Goal: Information Seeking & Learning: Learn about a topic

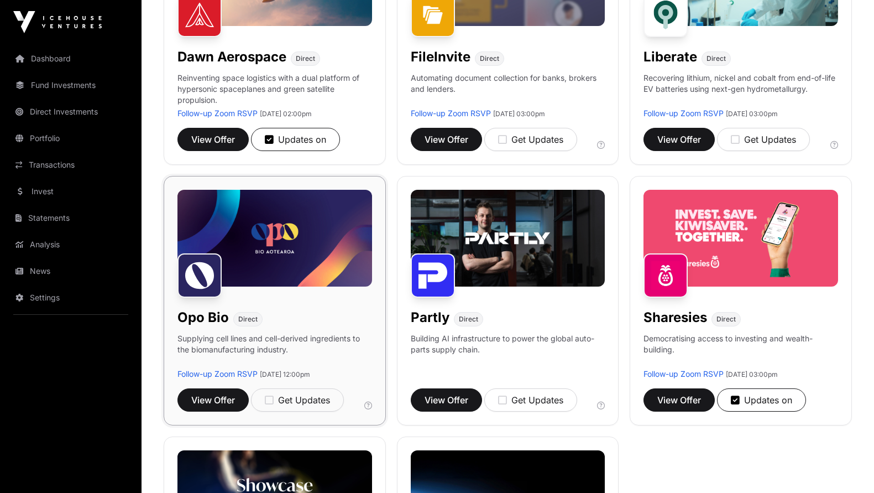
scroll to position [523, 0]
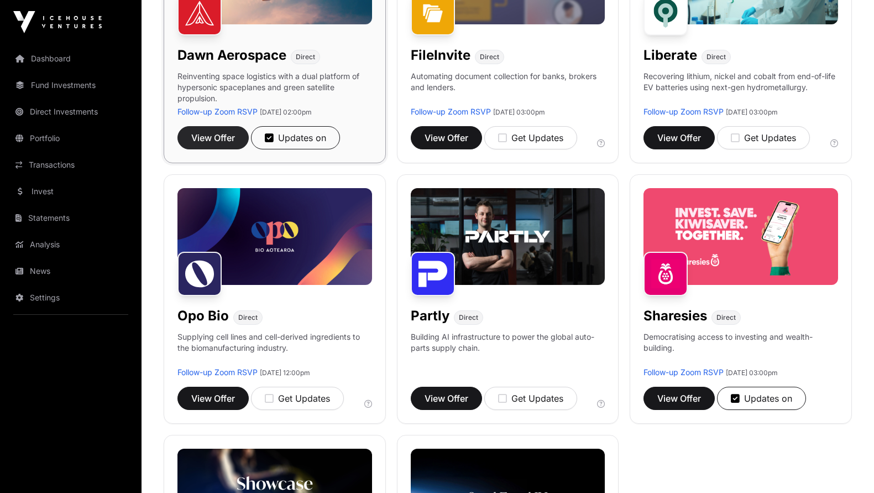
click at [212, 141] on span "View Offer" at bounding box center [213, 137] width 44 height 13
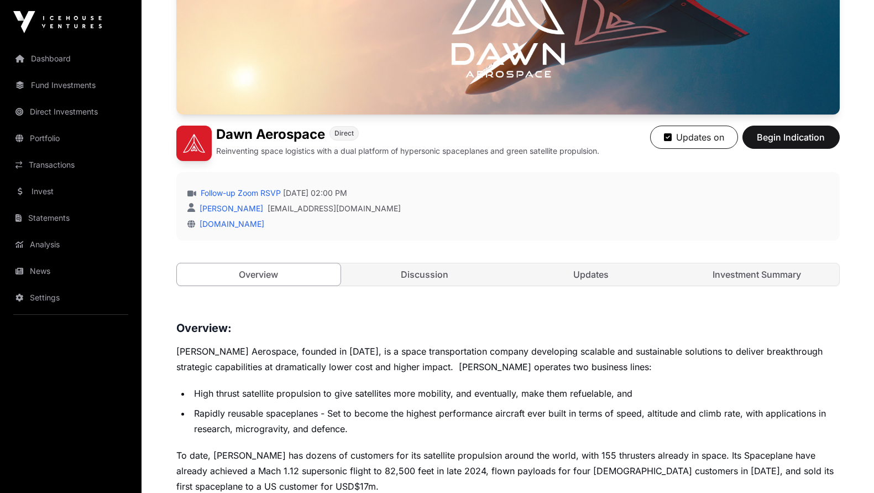
scroll to position [193, 0]
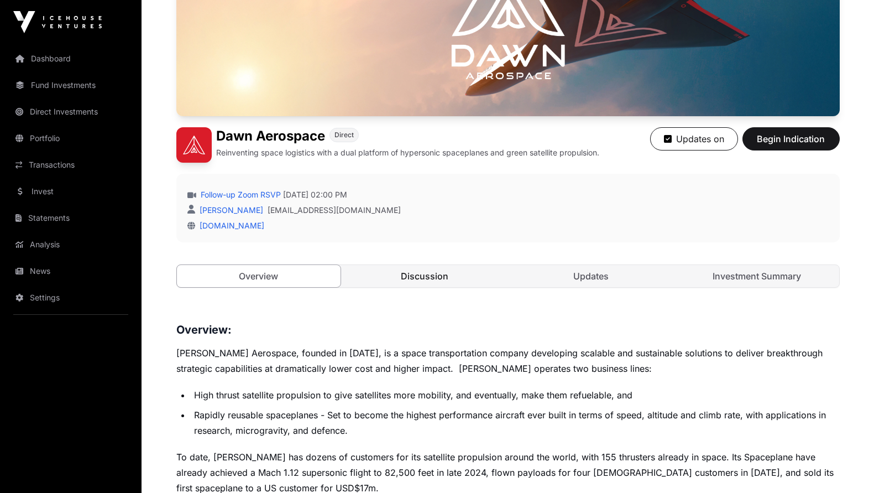
click at [444, 274] on link "Discussion" at bounding box center [425, 276] width 164 height 22
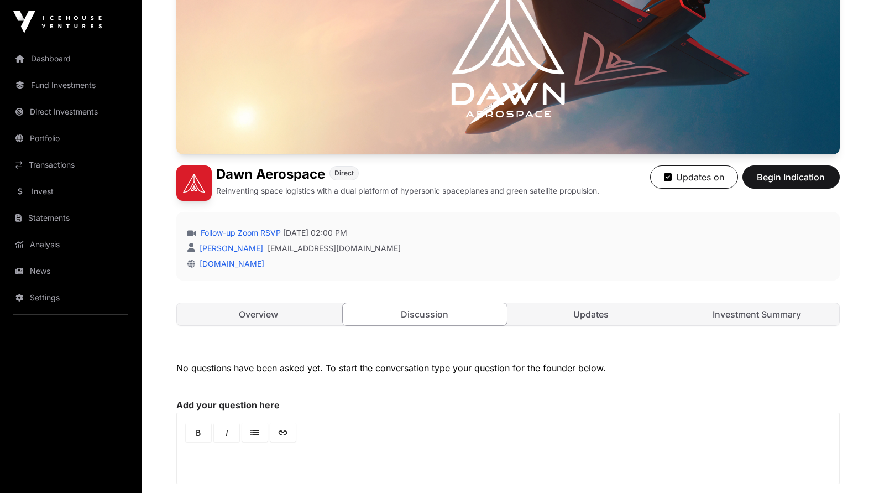
scroll to position [133, 0]
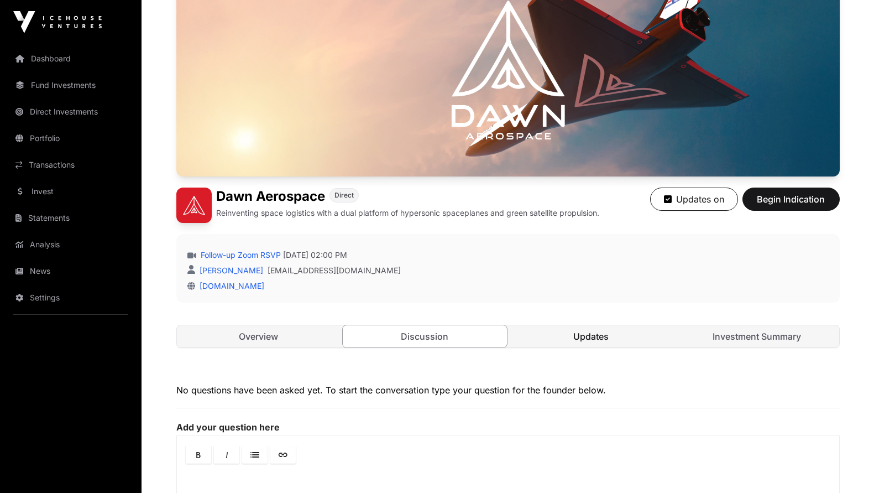
click at [596, 344] on link "Updates" at bounding box center [591, 336] width 164 height 22
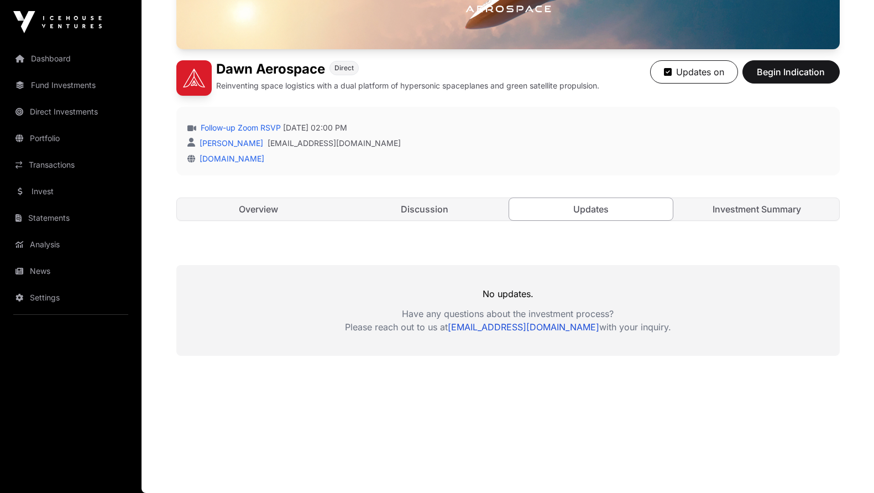
scroll to position [260, 0]
click at [771, 213] on link "Investment Summary" at bounding box center [757, 209] width 164 height 22
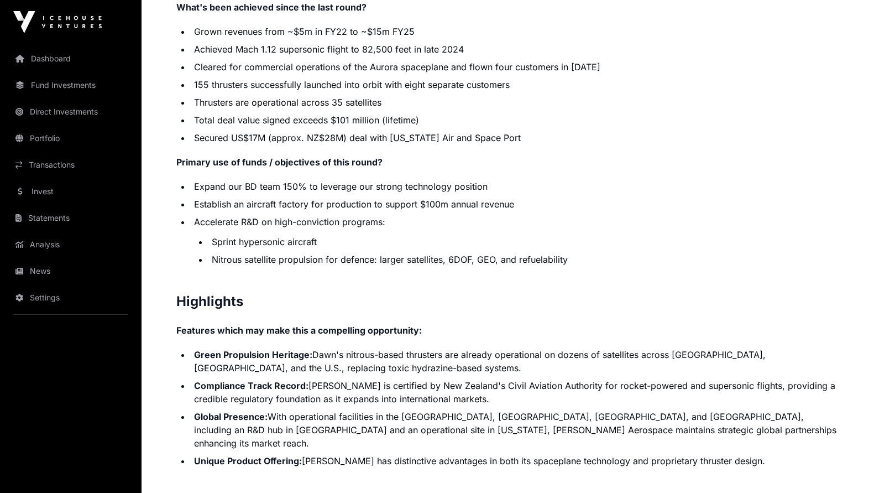
scroll to position [2074, 0]
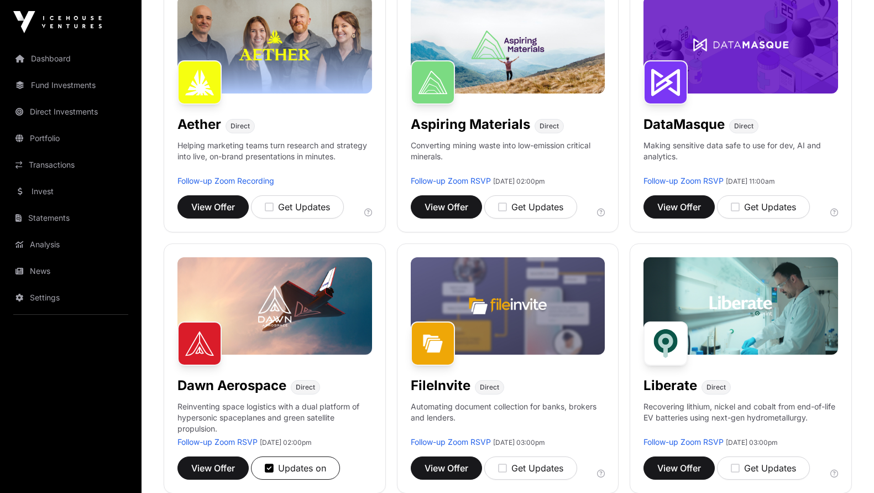
scroll to position [523, 0]
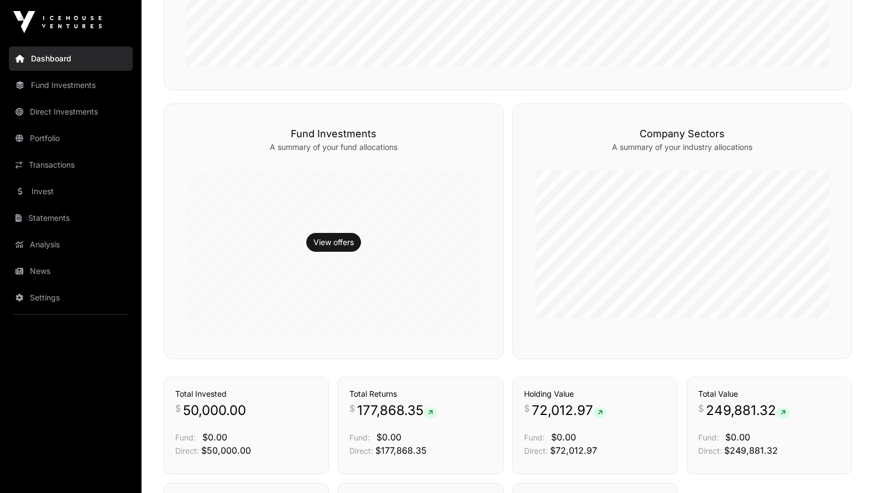
scroll to position [519, 0]
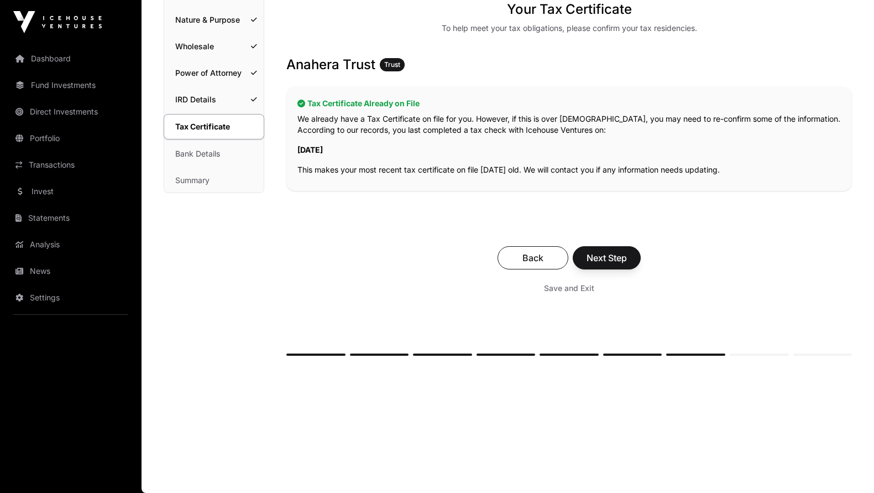
scroll to position [108, 0]
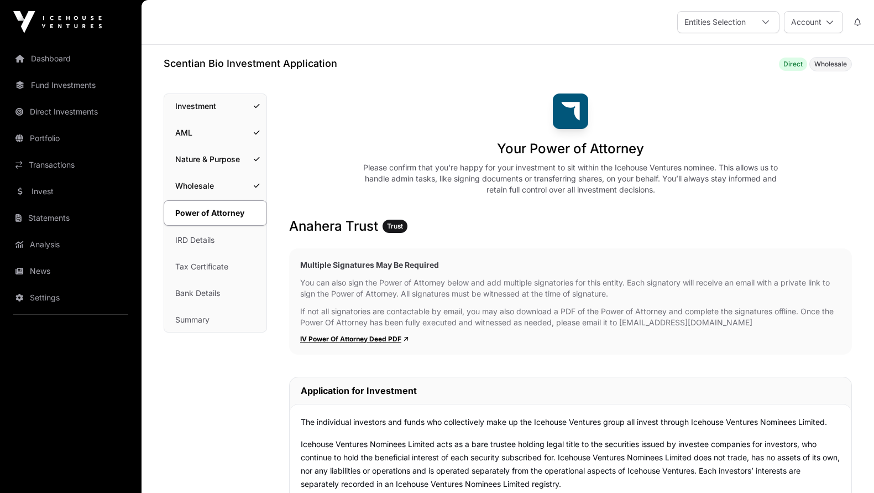
scroll to position [7285, 0]
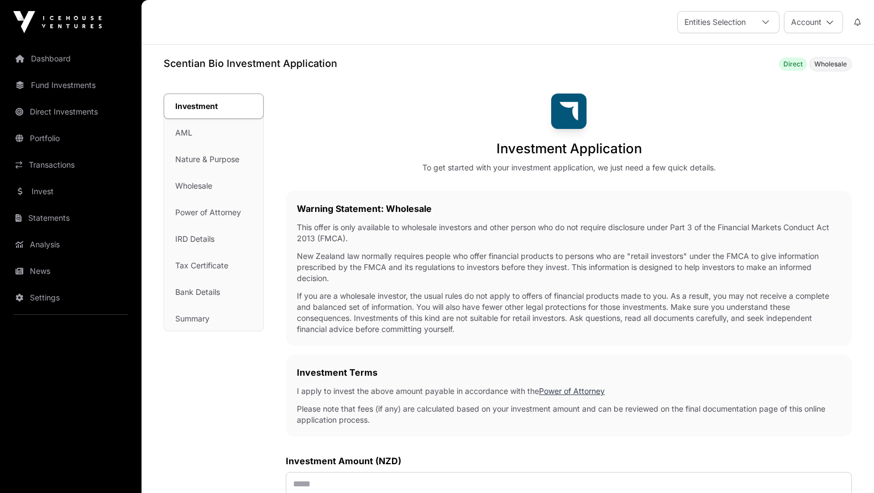
click at [242, 63] on h1 "Scentian Bio Investment Application" at bounding box center [251, 63] width 174 height 15
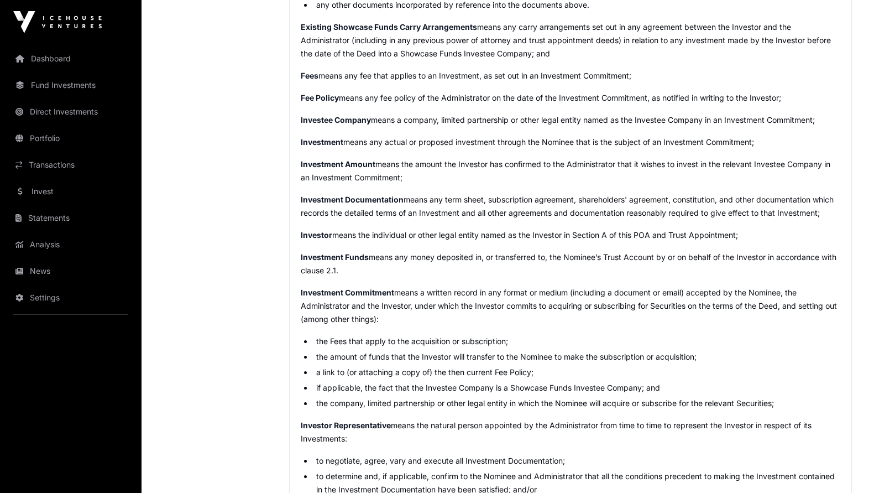
scroll to position [7285, 0]
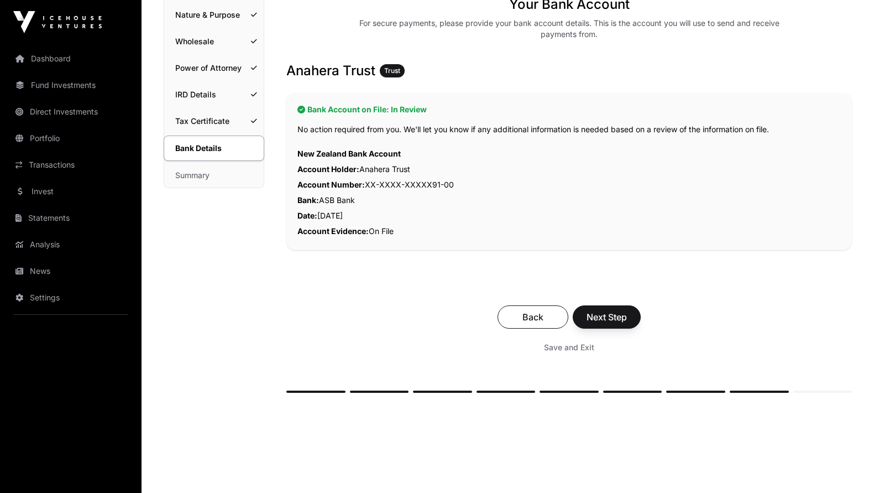
scroll to position [303, 0]
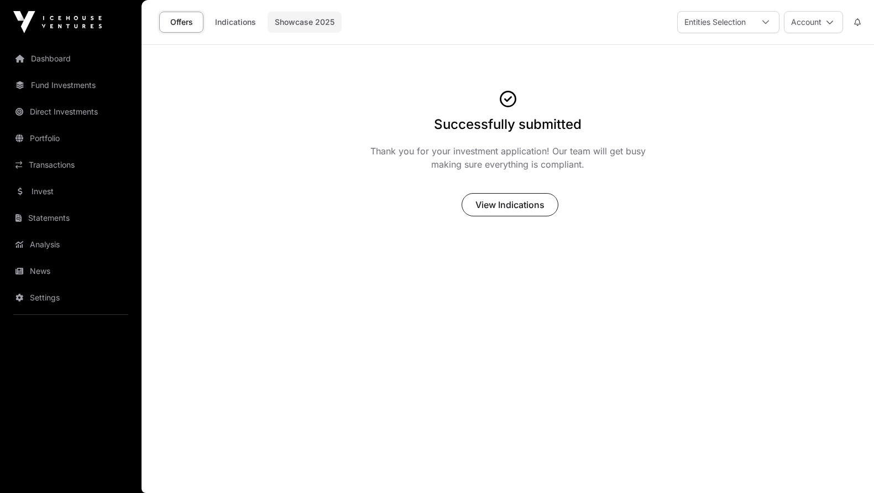
click at [323, 22] on link "Showcase 2025" at bounding box center [305, 22] width 74 height 21
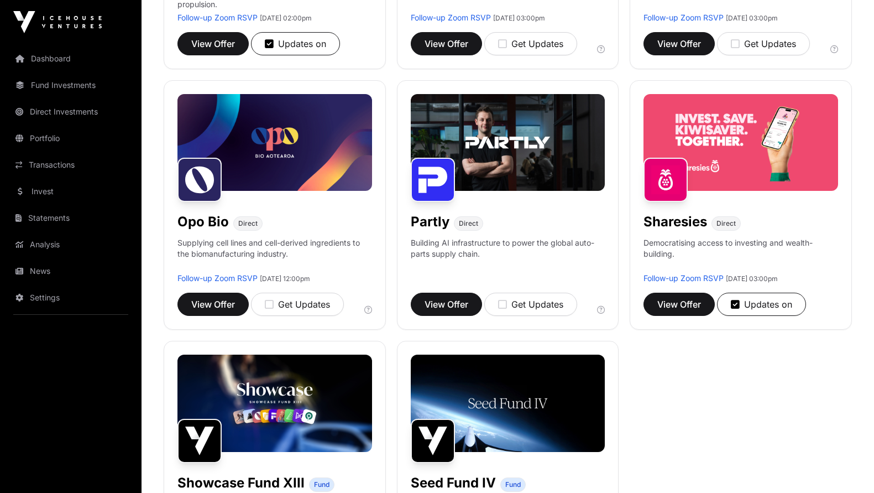
scroll to position [636, 0]
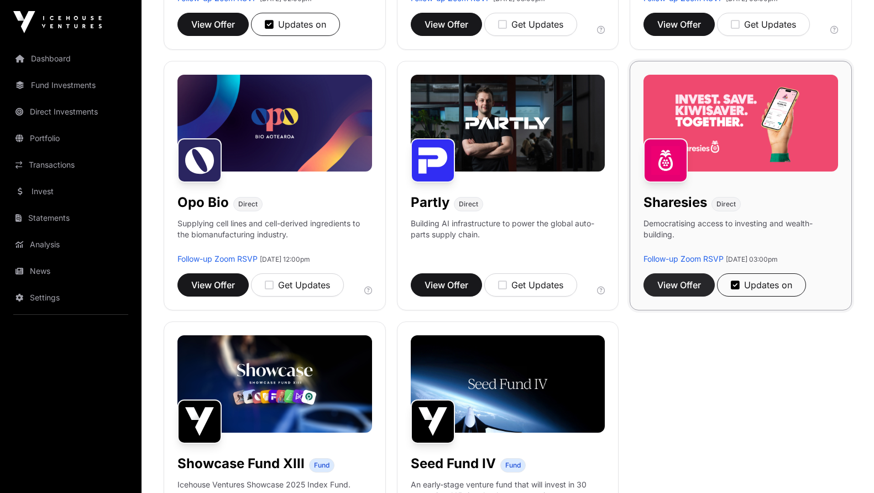
click at [688, 282] on span "View Offer" at bounding box center [679, 284] width 44 height 13
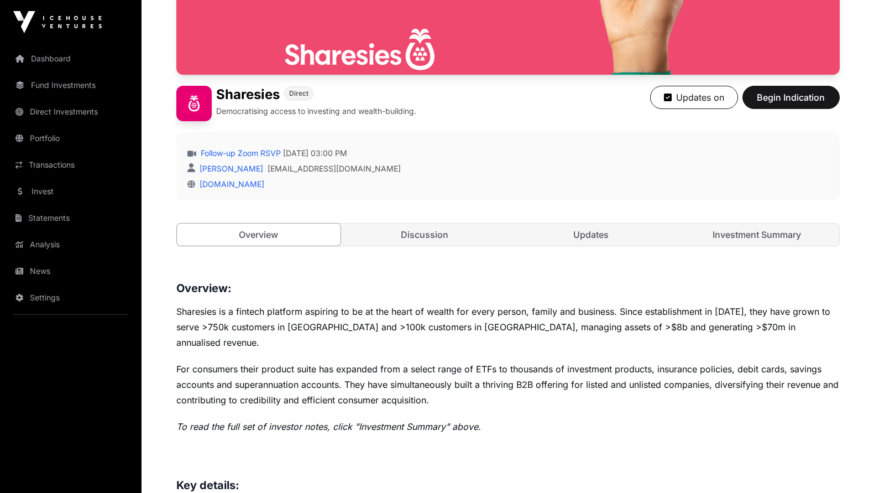
scroll to position [245, 0]
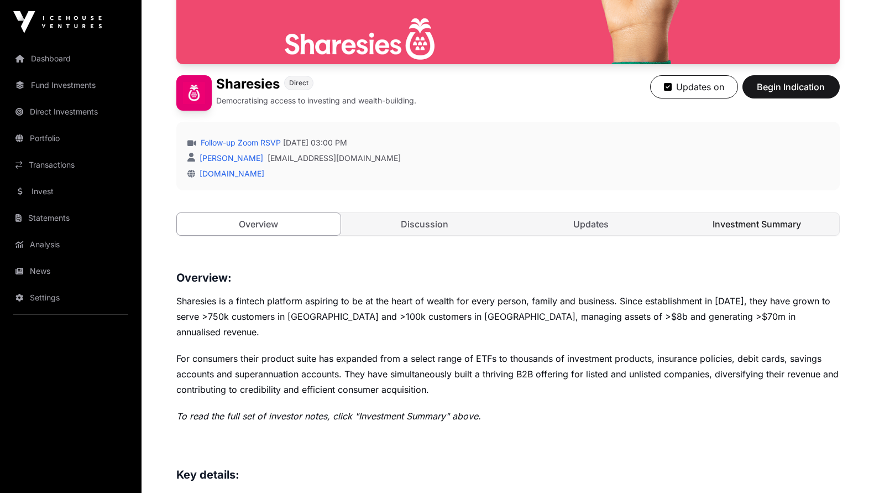
click at [744, 228] on link "Investment Summary" at bounding box center [757, 224] width 164 height 22
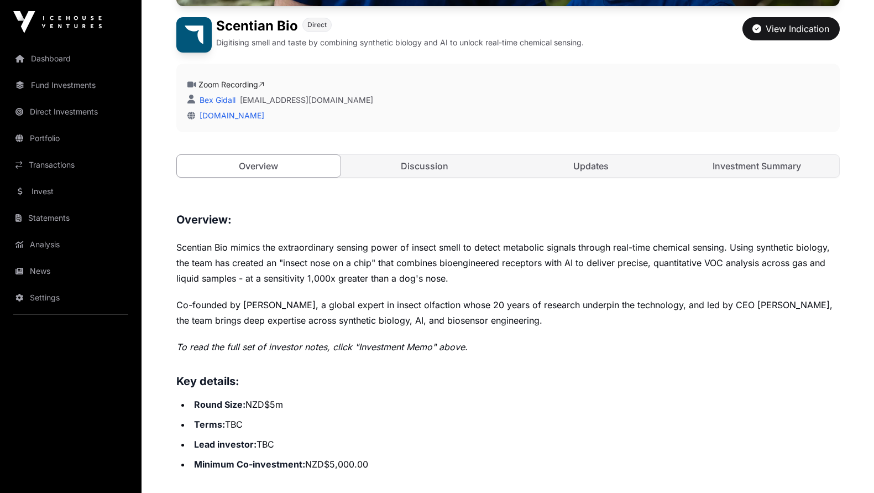
scroll to position [309, 0]
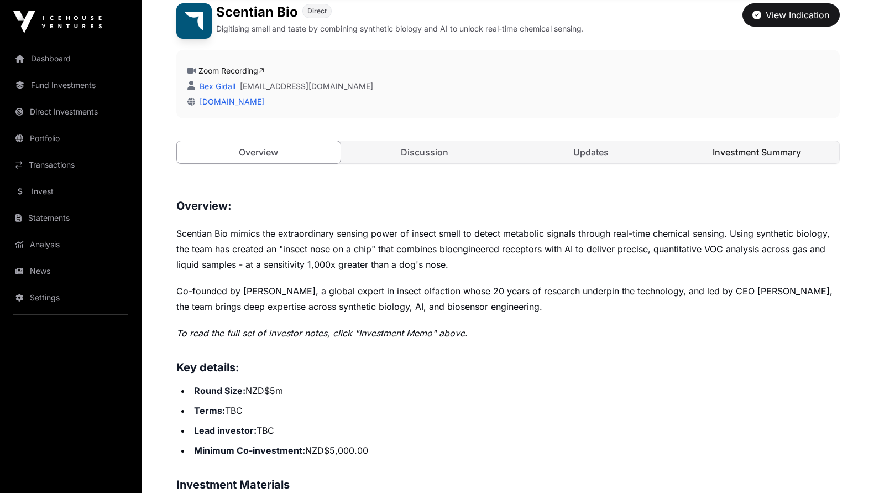
click at [755, 155] on link "Investment Summary" at bounding box center [757, 152] width 164 height 22
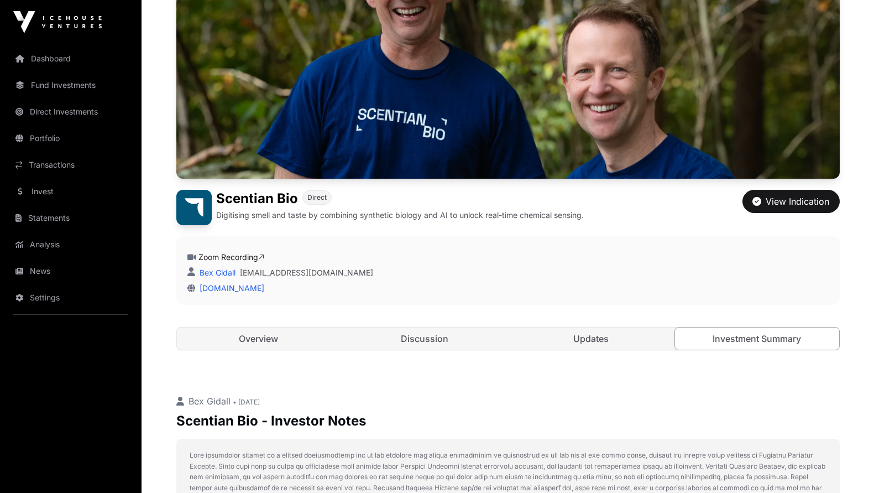
scroll to position [199, 0]
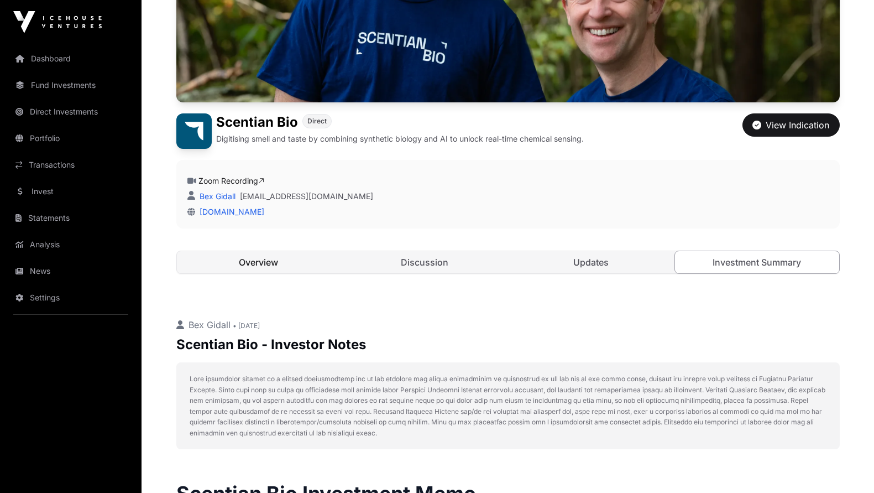
click at [259, 264] on link "Overview" at bounding box center [259, 262] width 164 height 22
